Goal: Navigation & Orientation: Go to known website

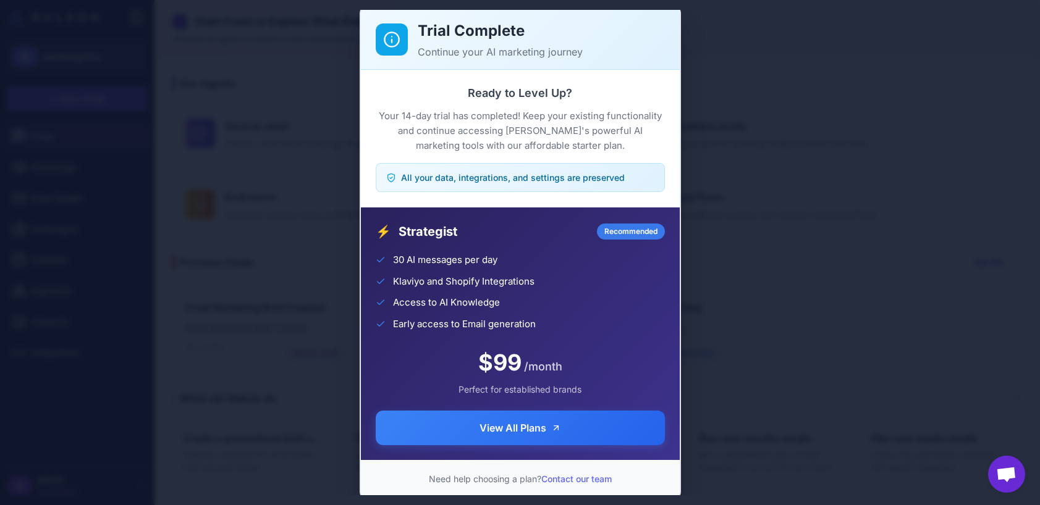
click at [751, 226] on div "Trial Complete Continue your AI marketing journey Ready to Level Up? Your 14-da…" at bounding box center [520, 253] width 1040 height 486
click at [778, 322] on div "Trial Complete Continue your AI marketing journey Ready to Level Up? Your 14-da…" at bounding box center [520, 253] width 1040 height 486
click at [766, 145] on div "Trial Complete Continue your AI marketing journey Ready to Level Up? Your 14-da…" at bounding box center [520, 253] width 1040 height 486
